Goal: Complete application form

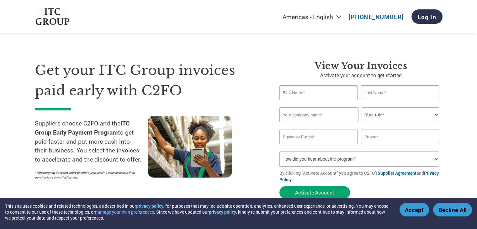
click at [309, 94] on input "text" at bounding box center [319, 92] width 78 height 15
type input "[PERSON_NAME]"
click at [300, 116] on input "text" at bounding box center [319, 114] width 79 height 15
type input "M"
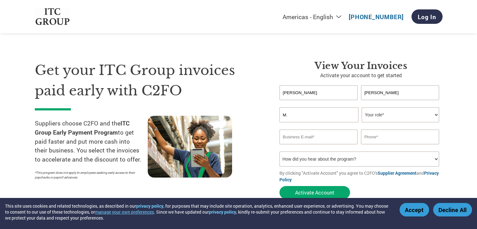
type input "M"
type input "M.B.SWEETS CATTERS"
click at [396, 115] on select "Your role* CFO Controller Credit Manager Finance Director Treasurer CEO Preside…" at bounding box center [401, 114] width 78 height 15
select select "ACCOUNTS_RECEIVABLE"
click at [362, 107] on select "Your role* CFO Controller Credit Manager Finance Director Treasurer CEO Preside…" at bounding box center [401, 114] width 78 height 15
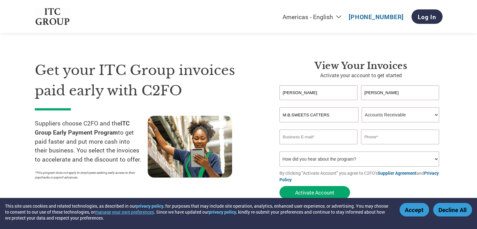
click at [308, 139] on input "email" at bounding box center [319, 137] width 78 height 15
click at [310, 137] on input "email" at bounding box center [319, 137] width 78 height 15
type input "SURESHBAGRA95@GMAIL.COM"
click at [391, 133] on input "text" at bounding box center [400, 137] width 78 height 15
type input "9828592495"
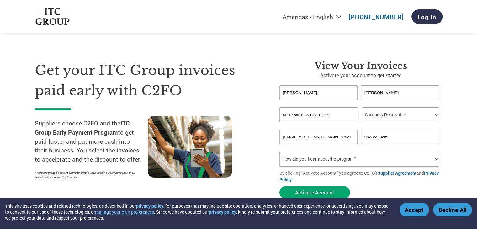
click at [362, 158] on select "How did you hear about the program? Received a letter Email Social Media Online…" at bounding box center [360, 159] width 160 height 15
select select "Other"
click at [280, 152] on select "How did you hear about the program? Received a letter Email Social Media Online…" at bounding box center [360, 159] width 160 height 15
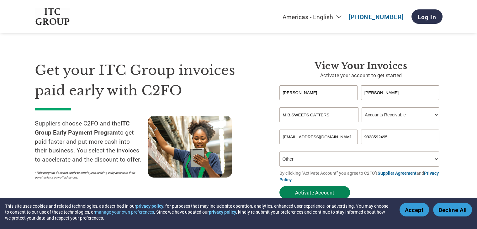
click at [311, 192] on button "Activate Account" at bounding box center [315, 192] width 71 height 13
type input "S"
click at [310, 140] on input "email" at bounding box center [319, 137] width 78 height 15
click at [280, 186] on button "Activate Account" at bounding box center [315, 192] width 71 height 13
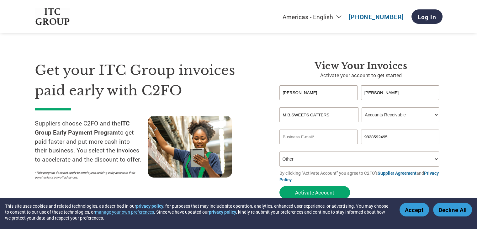
click at [280, 186] on button "Activate Account" at bounding box center [315, 192] width 71 height 13
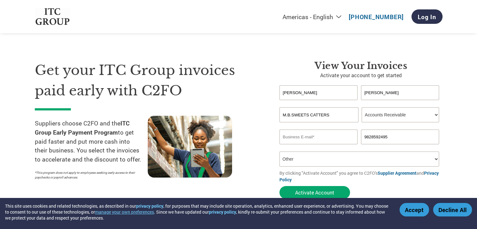
click at [280, 186] on button "Activate Account" at bounding box center [315, 192] width 71 height 13
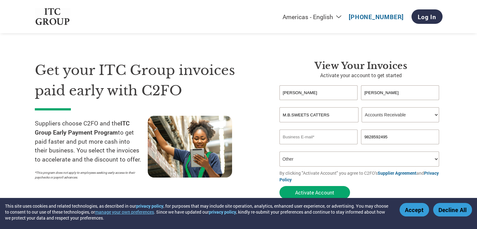
click at [280, 186] on button "Activate Account" at bounding box center [315, 192] width 71 height 13
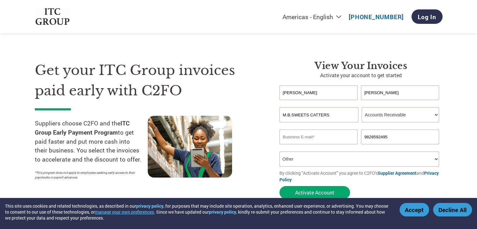
click at [280, 186] on button "Activate Account" at bounding box center [315, 192] width 71 height 13
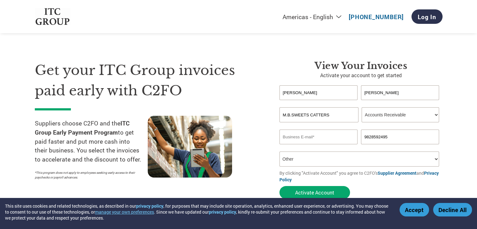
click at [280, 186] on button "Activate Account" at bounding box center [315, 192] width 71 height 13
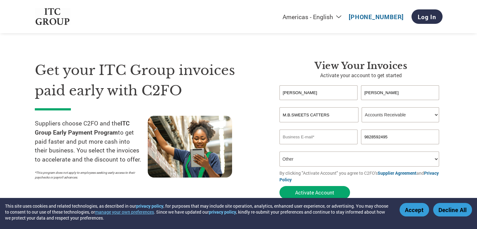
click at [280, 186] on button "Activate Account" at bounding box center [315, 192] width 71 height 13
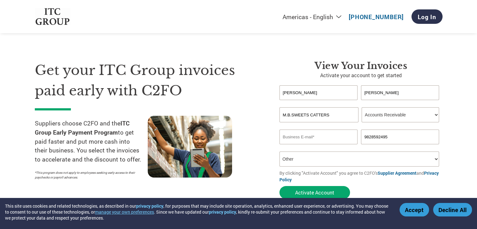
click at [280, 186] on button "Activate Account" at bounding box center [315, 192] width 71 height 13
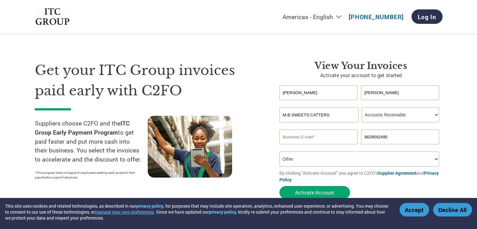
click at [280, 186] on button "Activate Account" at bounding box center [315, 192] width 71 height 13
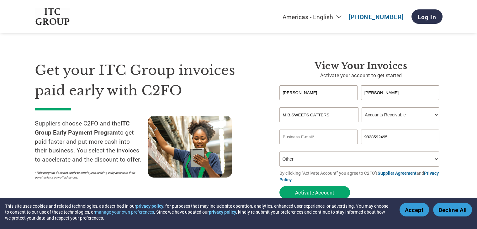
click at [280, 186] on button "Activate Account" at bounding box center [315, 192] width 71 height 13
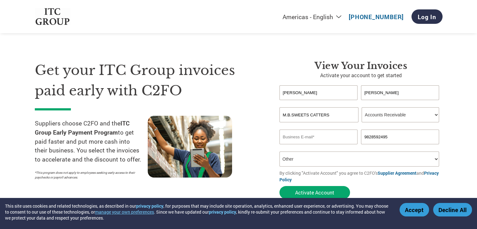
click at [280, 186] on button "Activate Account" at bounding box center [315, 192] width 71 height 13
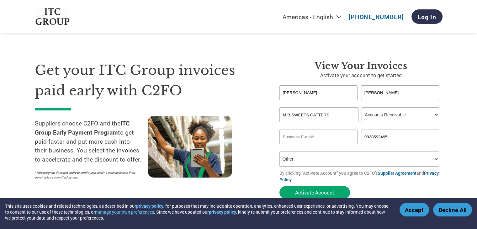
click at [280, 186] on button "Activate Account" at bounding box center [315, 192] width 71 height 13
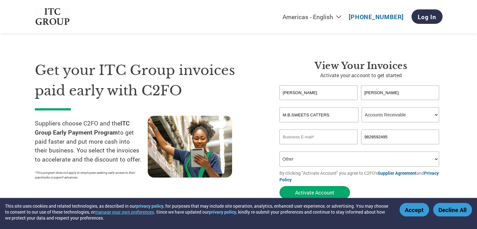
click at [280, 186] on button "Activate Account" at bounding box center [315, 192] width 71 height 13
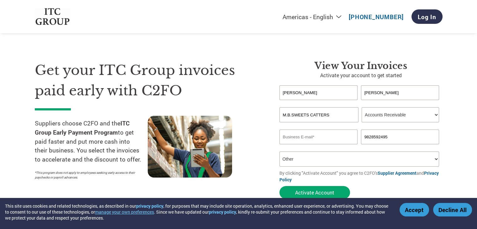
click at [280, 186] on button "Activate Account" at bounding box center [315, 192] width 71 height 13
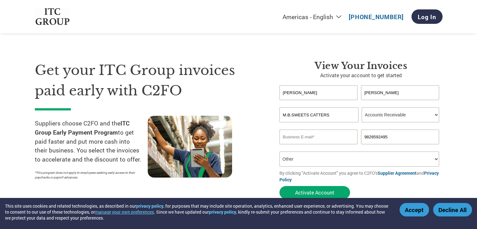
click at [280, 186] on button "Activate Account" at bounding box center [315, 192] width 71 height 13
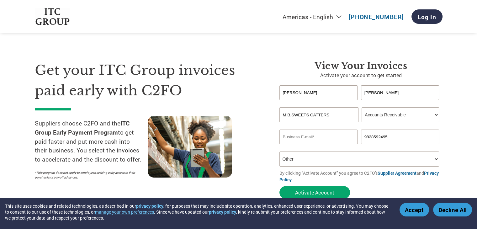
click at [280, 186] on button "Activate Account" at bounding box center [315, 192] width 71 height 13
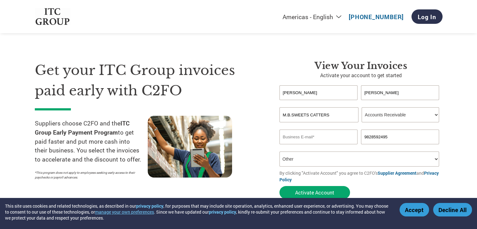
click at [280, 186] on button "Activate Account" at bounding box center [315, 192] width 71 height 13
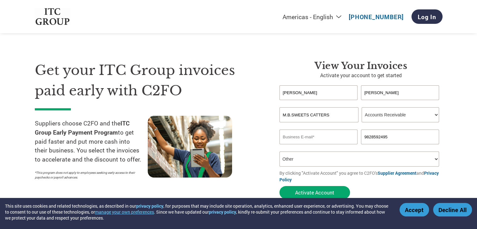
click at [280, 186] on button "Activate Account" at bounding box center [315, 192] width 71 height 13
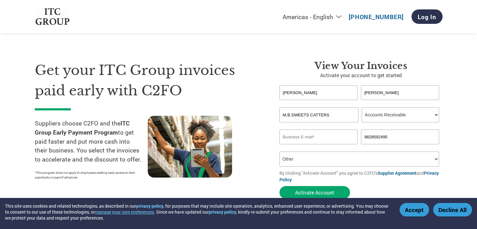
click at [280, 186] on button "Activate Account" at bounding box center [315, 192] width 71 height 13
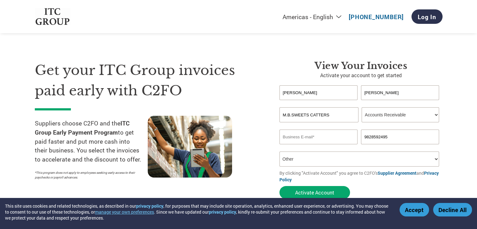
click at [280, 186] on button "Activate Account" at bounding box center [315, 192] width 71 height 13
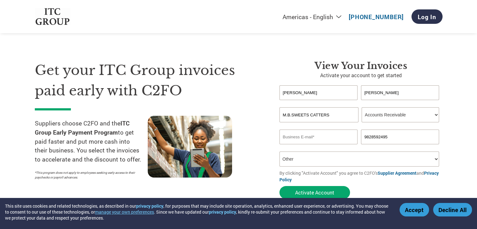
click at [280, 186] on button "Activate Account" at bounding box center [315, 192] width 71 height 13
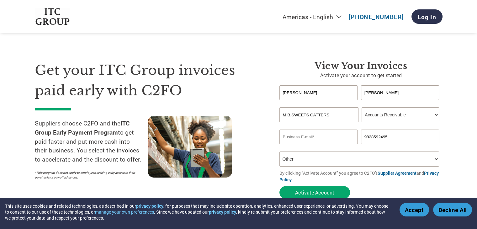
click at [280, 186] on button "Activate Account" at bounding box center [315, 192] width 71 height 13
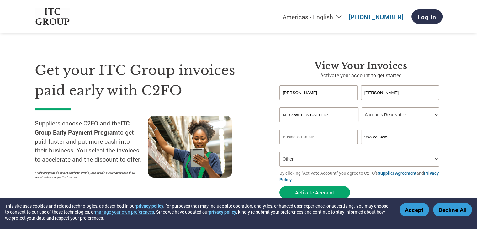
click at [280, 186] on button "Activate Account" at bounding box center [315, 192] width 71 height 13
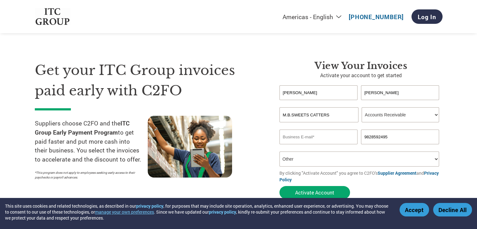
type input "A"
click at [383, 157] on select "How did you hear about the program? Received a letter Email Social Media Online…" at bounding box center [360, 159] width 160 height 15
click at [280, 152] on select "How did you hear about the program? Received a letter Email Social Media Online…" at bounding box center [360, 159] width 160 height 15
click at [308, 196] on button "Activate Account" at bounding box center [315, 192] width 71 height 13
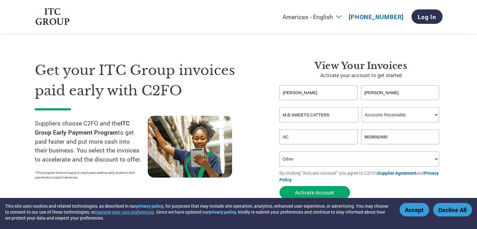
type input "A"
click at [303, 142] on input "email" at bounding box center [319, 137] width 78 height 15
click at [321, 142] on input "email" at bounding box center [319, 137] width 78 height 15
click at [311, 192] on button "Activate Account" at bounding box center [315, 192] width 71 height 13
click at [314, 157] on select "How did you hear about the program? Received a letter Email Social Media Online…" at bounding box center [360, 159] width 160 height 15
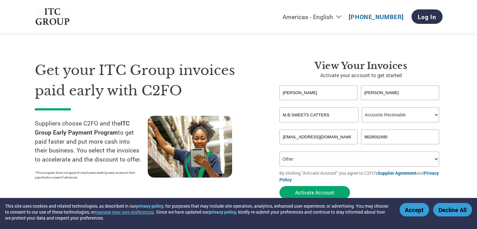
click at [280, 152] on select "How did you hear about the program? Received a letter Email Social Media Online…" at bounding box center [360, 159] width 160 height 15
click at [349, 138] on input "ACCOUNTS@MBSWEET.COM" at bounding box center [319, 137] width 78 height 15
type input "A"
type input "[EMAIL_ADDRESS][DOMAIN_NAME]"
click at [321, 186] on form "SURESH KUMAR SHARMA Invalid first name or first name is too long Invalid last n…" at bounding box center [361, 143] width 163 height 117
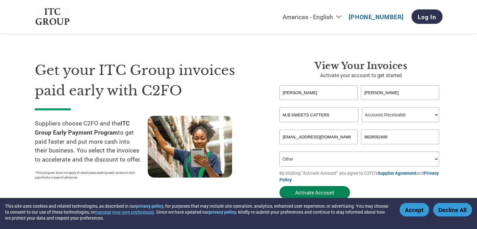
click at [321, 189] on button "Activate Account" at bounding box center [315, 192] width 71 height 13
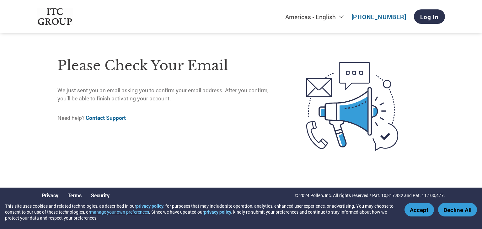
click at [427, 212] on button "Accept" at bounding box center [418, 209] width 29 height 13
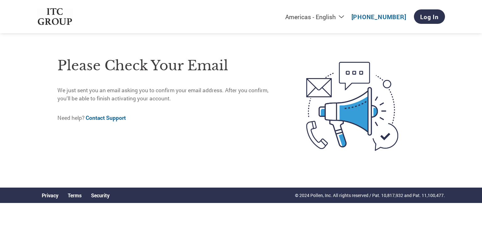
click at [347, 15] on select "Americas - English Américas - Español Américas - Português Amériques - Français…" at bounding box center [275, 17] width 145 height 8
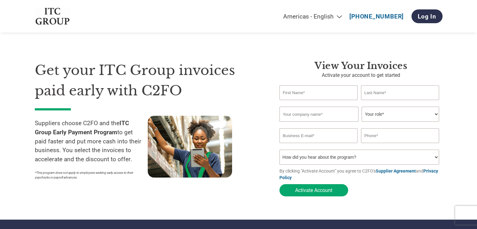
type input "[PERSON_NAME]"
click at [393, 97] on input "text" at bounding box center [400, 92] width 78 height 15
type input "[PERSON_NAME]"
click at [304, 113] on input "text" at bounding box center [319, 114] width 79 height 15
type input "[GEOGRAPHIC_DATA]"
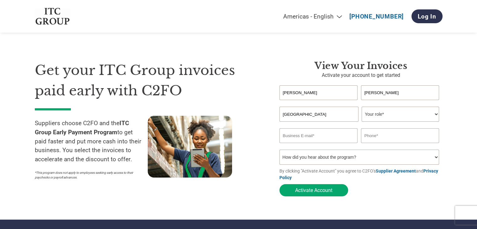
click at [390, 117] on select "Your role* CFO Controller Credit Manager Finance Director Treasurer CEO Preside…" at bounding box center [401, 114] width 78 height 15
select select "OTHER"
click at [362, 107] on select "Your role* CFO Controller Credit Manager Finance Director Treasurer CEO Preside…" at bounding box center [401, 114] width 78 height 15
click at [303, 141] on input "email" at bounding box center [319, 135] width 78 height 15
type input "[EMAIL_ADDRESS][DOMAIN_NAME]"
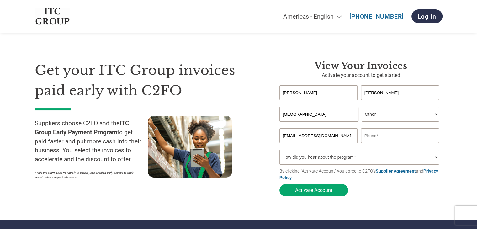
click at [388, 139] on input "text" at bounding box center [400, 135] width 78 height 15
type input "9828592495"
click at [349, 162] on select "How did you hear about the program? Received a letter Email Social Media Online…" at bounding box center [360, 157] width 160 height 15
select select "Other"
click at [280, 151] on select "How did you hear about the program? Received a letter Email Social Media Online…" at bounding box center [360, 157] width 160 height 15
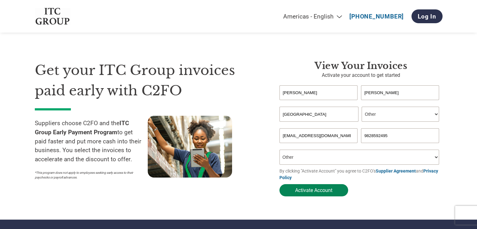
click at [309, 193] on button "Activate Account" at bounding box center [314, 190] width 69 height 12
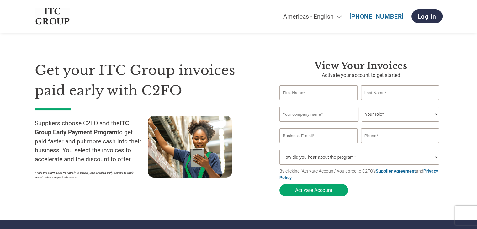
click at [308, 134] on input "email" at bounding box center [319, 135] width 78 height 15
